Goal: Find specific page/section: Find specific page/section

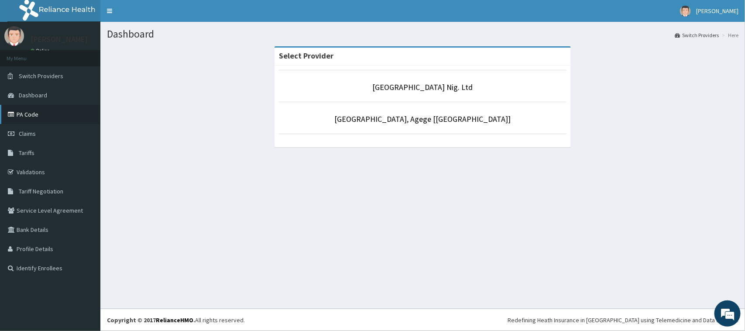
click at [29, 109] on link "PA Code" at bounding box center [50, 114] width 100 height 19
click at [29, 123] on link "PA Code" at bounding box center [50, 114] width 100 height 19
click at [25, 123] on link "PA Code" at bounding box center [50, 114] width 100 height 19
